Goal: Information Seeking & Learning: Learn about a topic

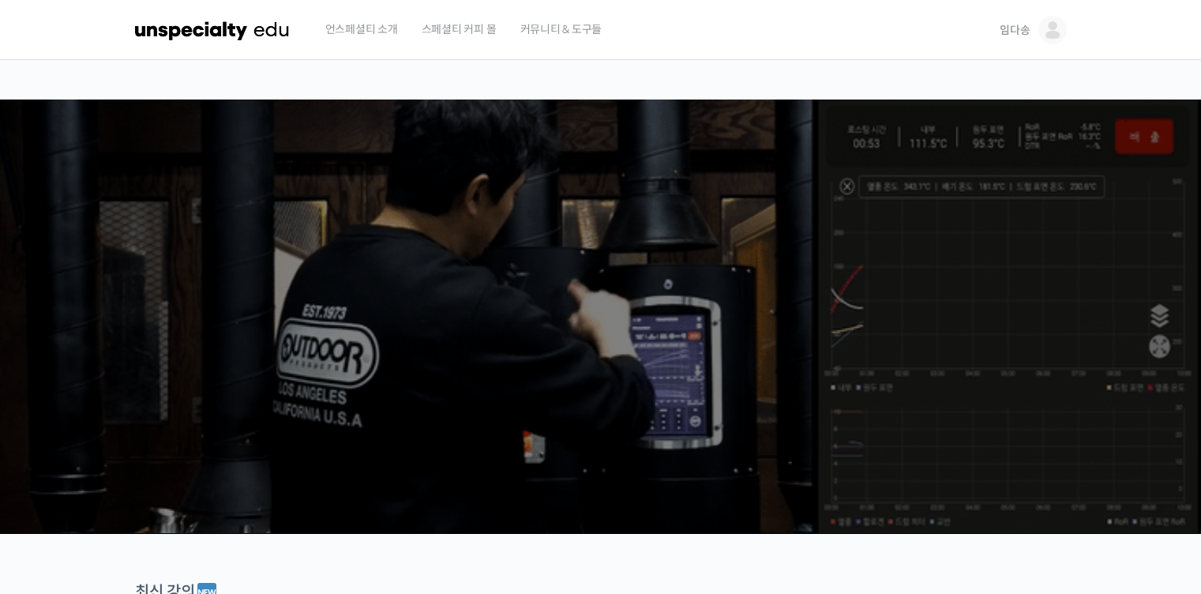
click at [1055, 32] on img at bounding box center [1052, 30] width 28 height 28
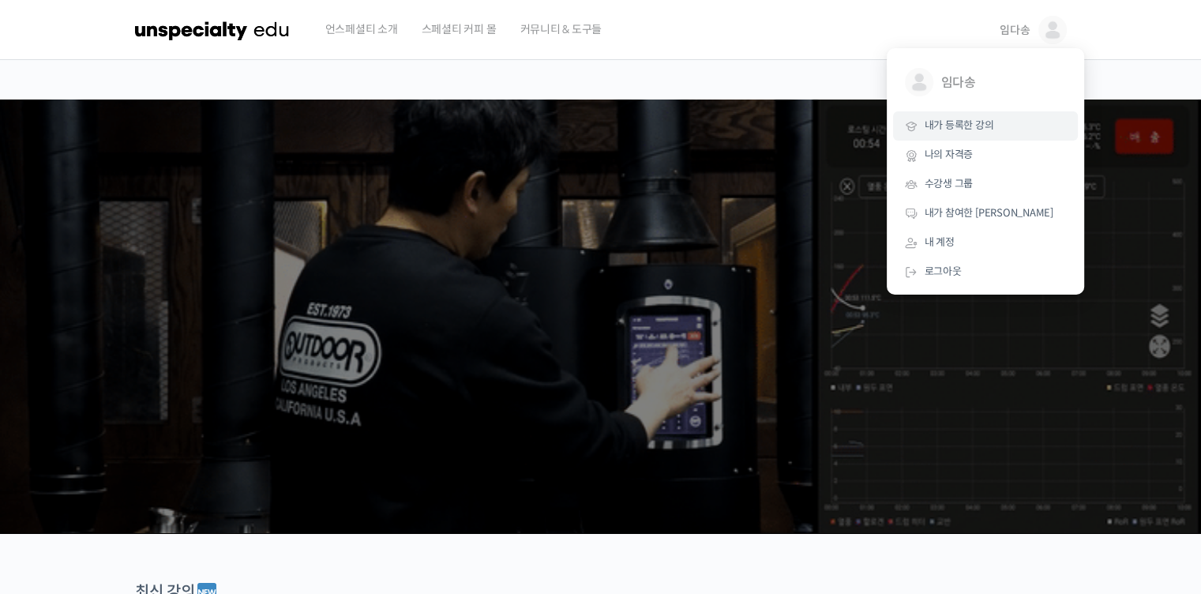
click at [988, 129] on span "내가 등록한 강의" at bounding box center [958, 124] width 69 height 13
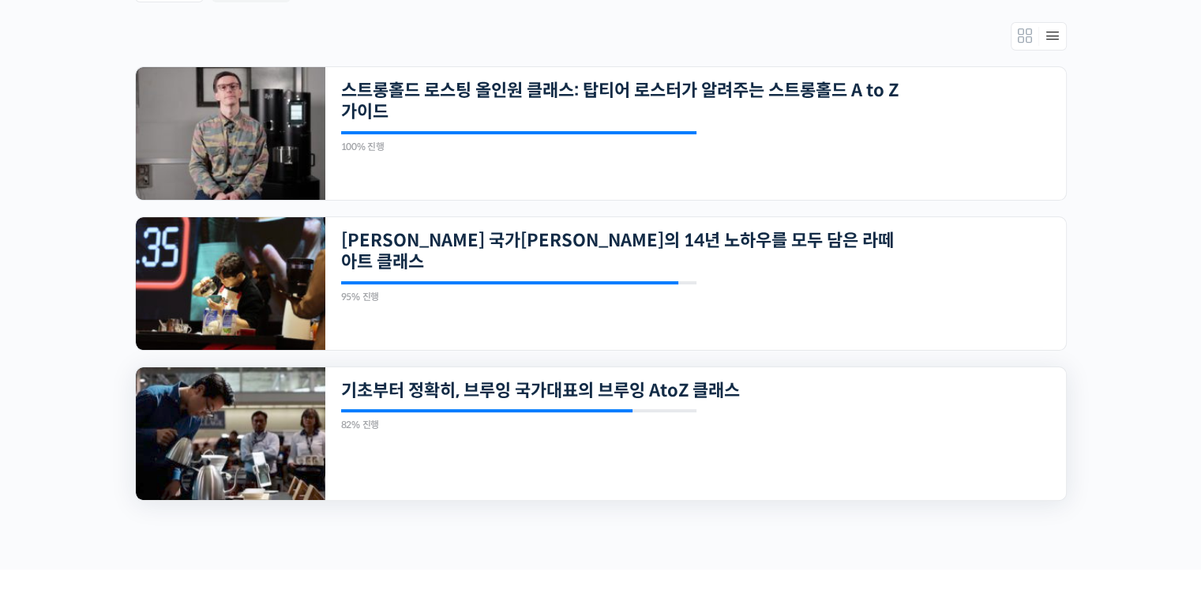
scroll to position [316, 0]
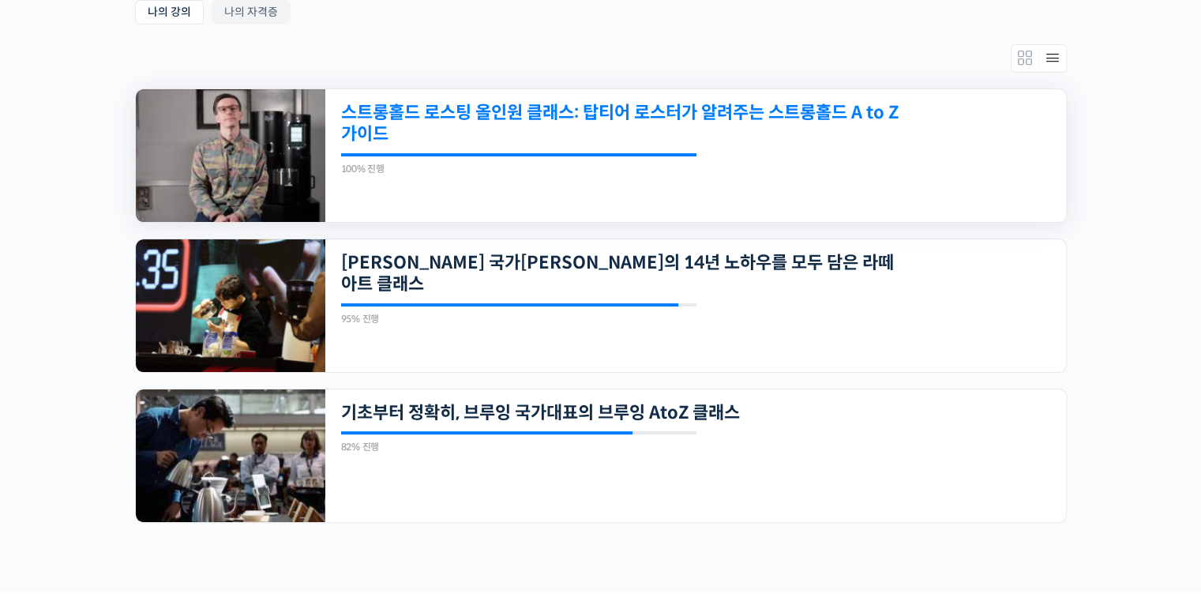
click at [570, 103] on link "스트롱홀드 로스팅 올인원 클래스: 탑티어 로스터가 알려주는 스트롱홀드 A to Z 가이드" at bounding box center [624, 123] width 567 height 43
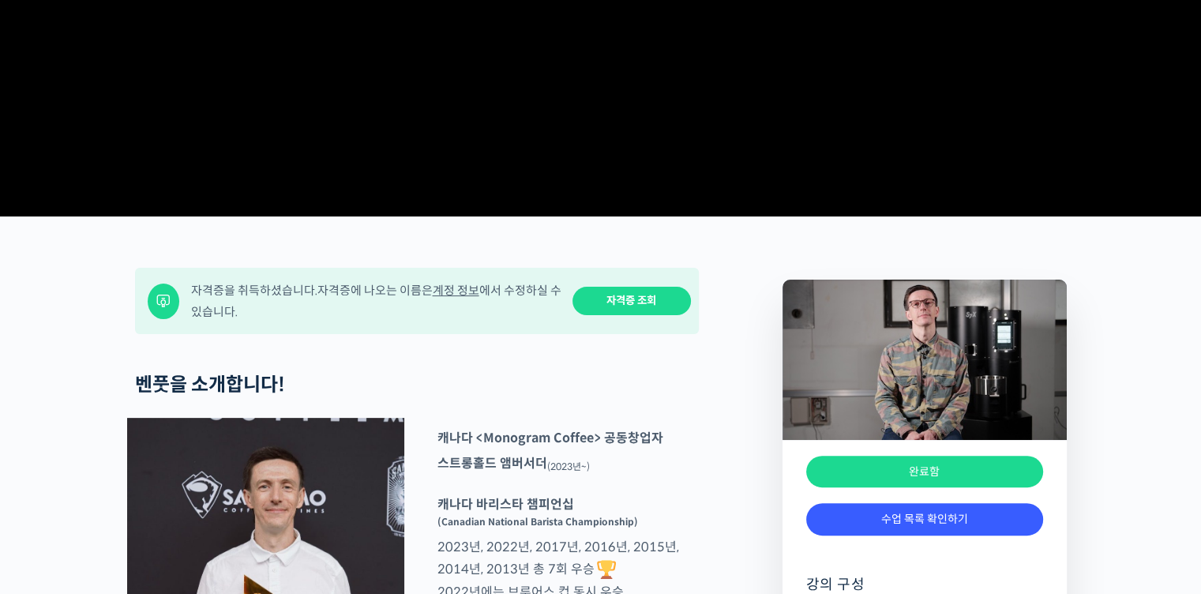
scroll to position [710, 0]
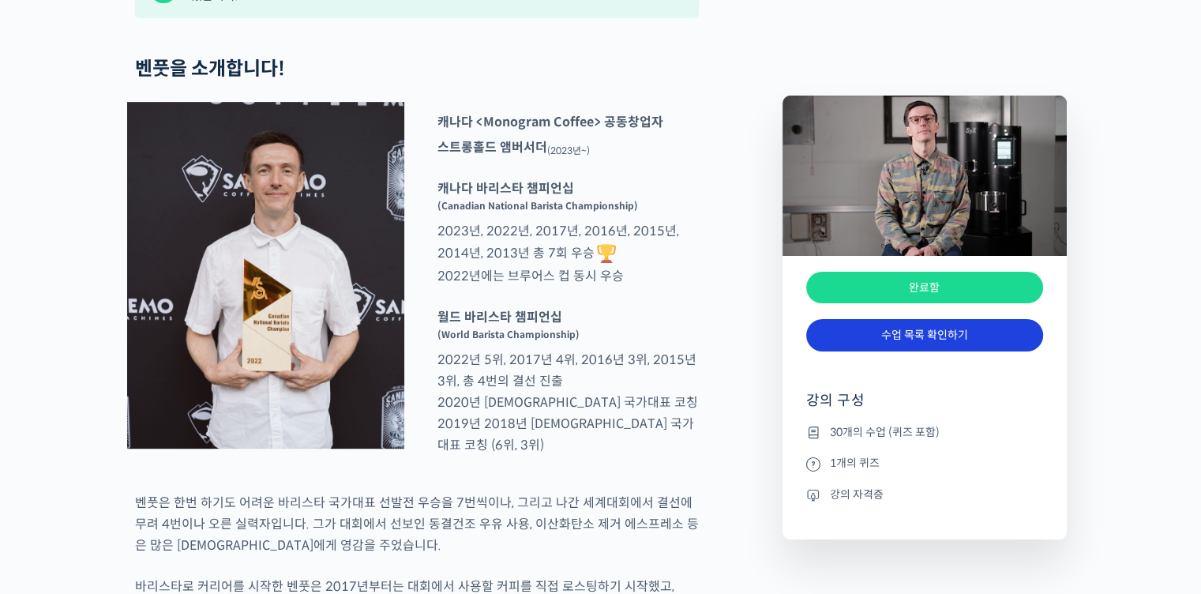
click at [955, 338] on link "수업 목록 확인하기" at bounding box center [924, 335] width 237 height 32
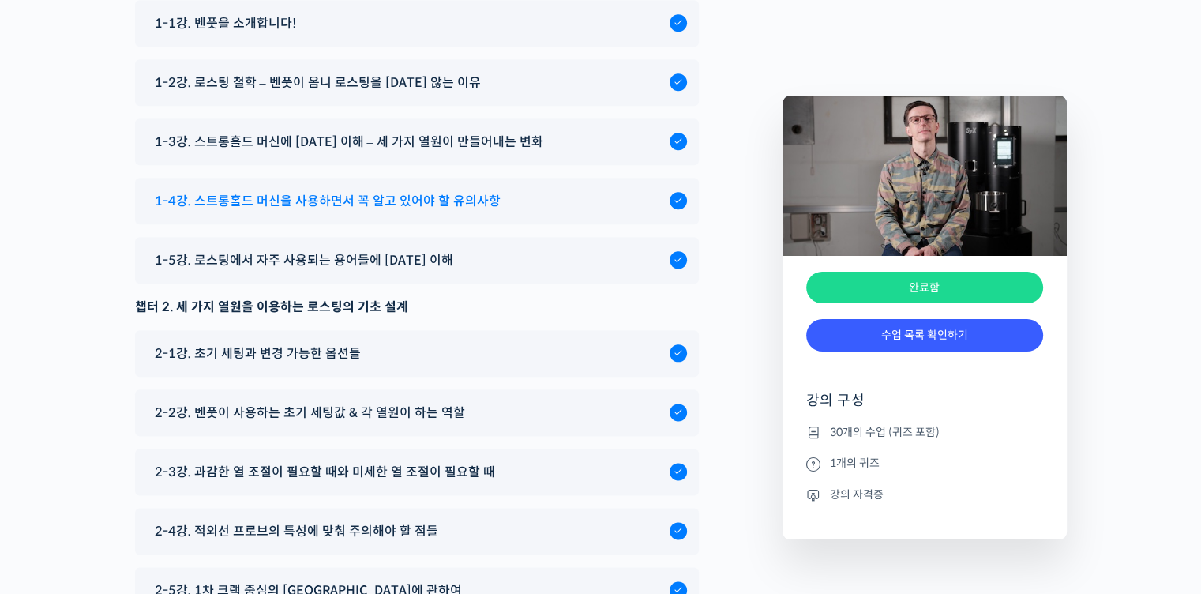
scroll to position [7779, 0]
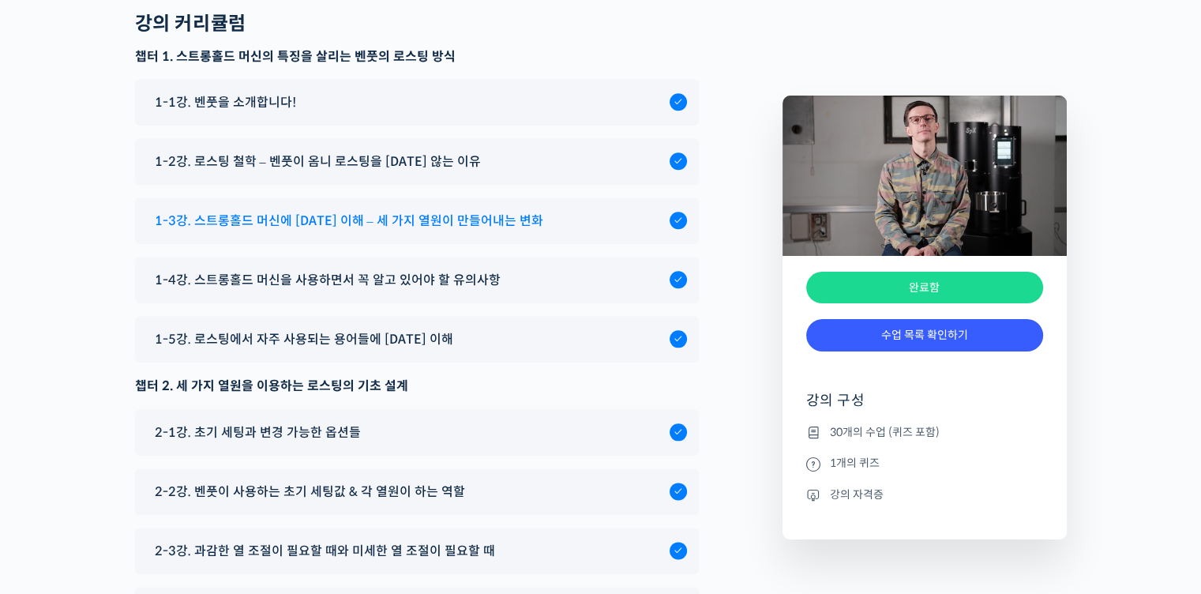
click at [480, 231] on span "1-3강. 스트롱홀드 머신에 대한 이해 – 세 가지 열원이 만들어내는 변화" at bounding box center [349, 220] width 388 height 21
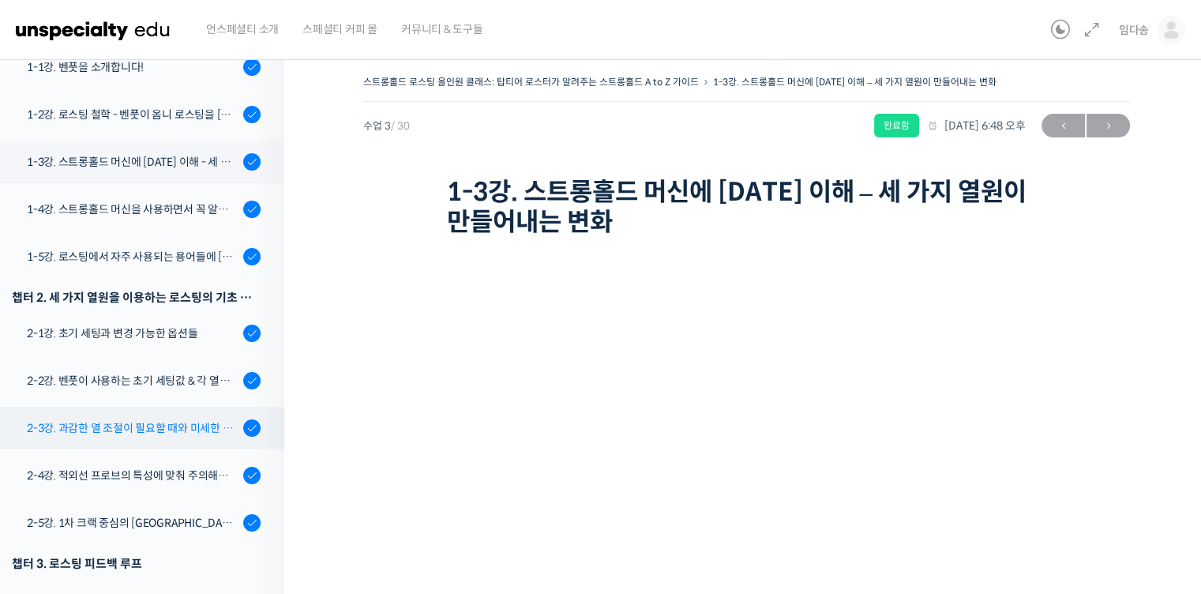
scroll to position [270, 0]
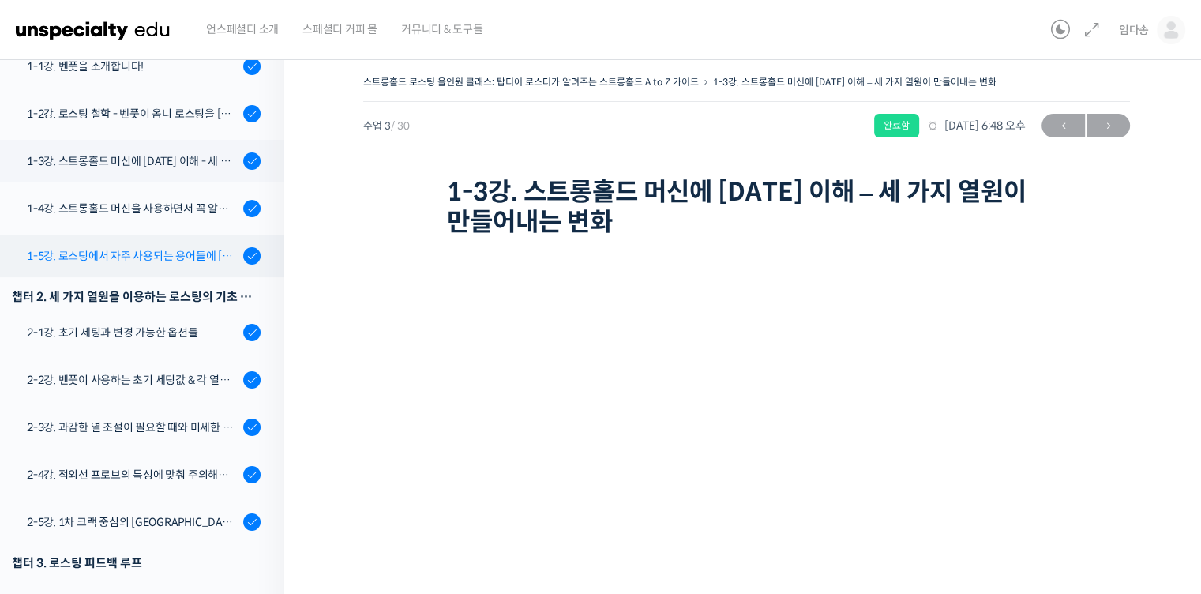
click at [133, 261] on div "1-5강. 로스팅에서 자주 사용되는 용어들에 대한 이해" at bounding box center [133, 255] width 212 height 17
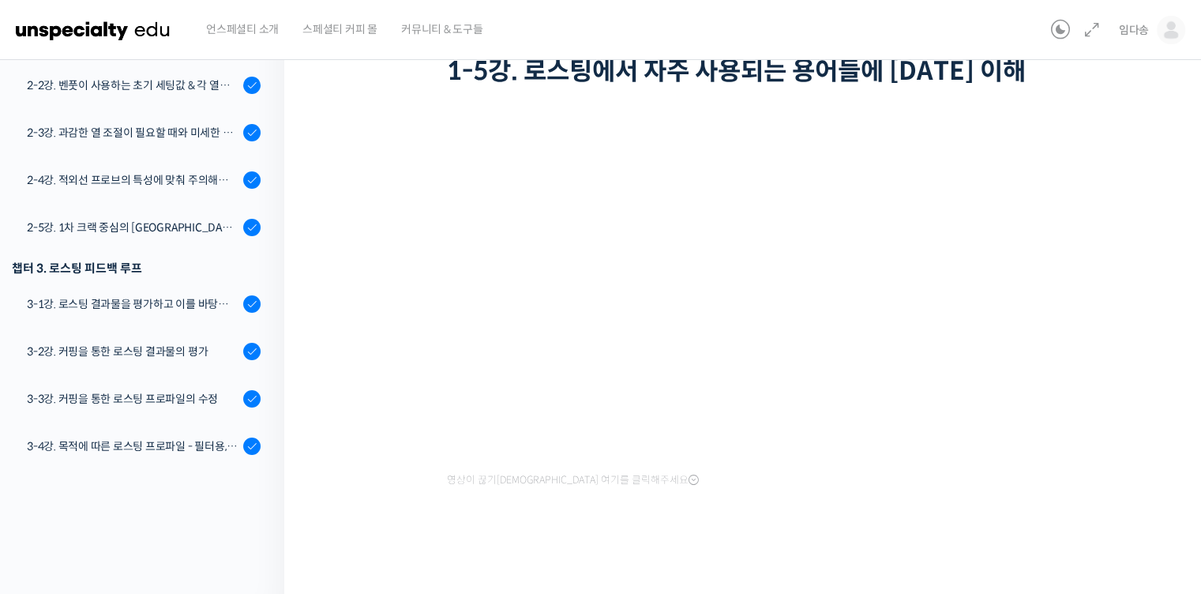
scroll to position [32, 0]
